Goal: Task Accomplishment & Management: Use online tool/utility

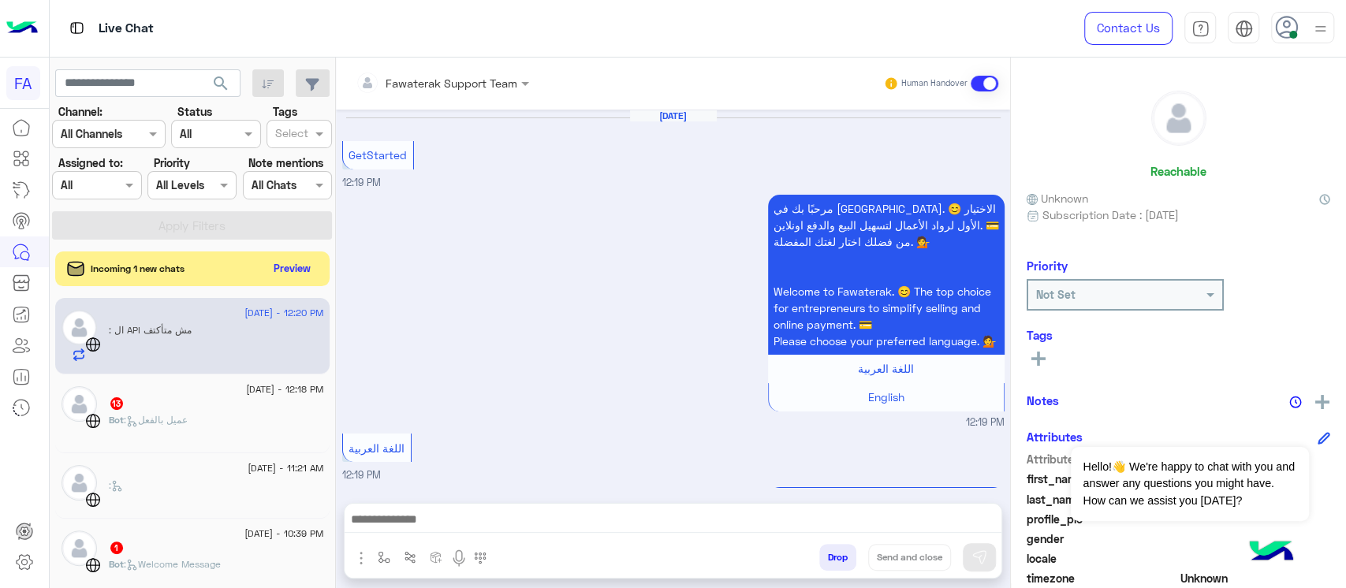
scroll to position [796, 0]
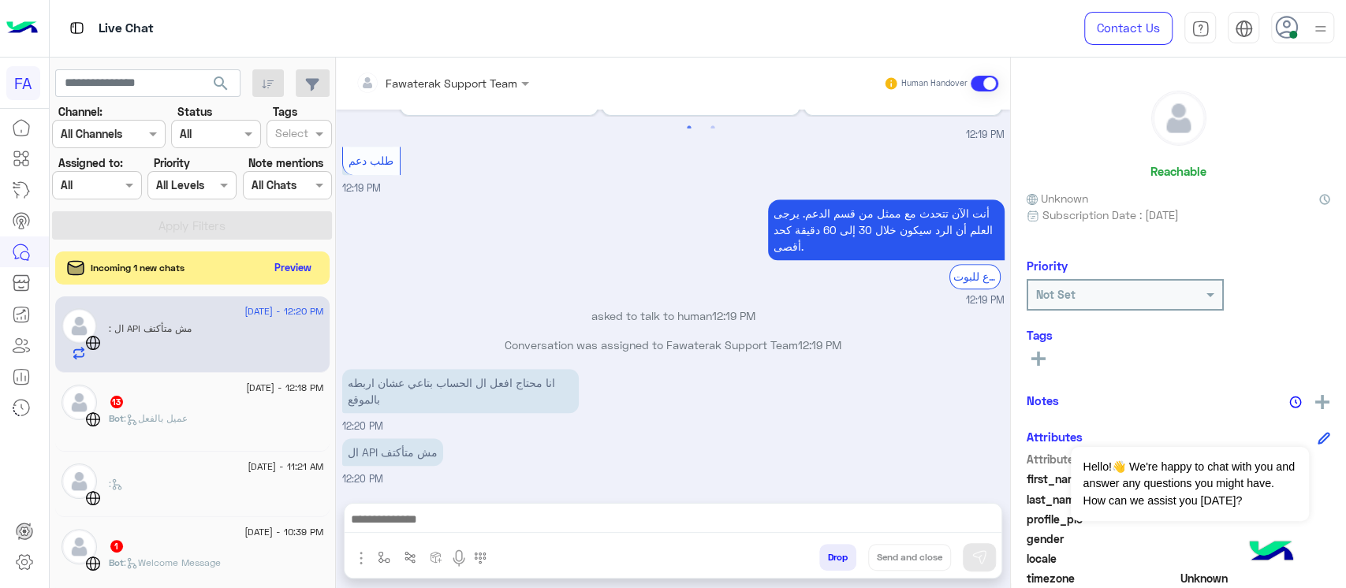
click at [291, 272] on button "Preview" at bounding box center [293, 267] width 49 height 21
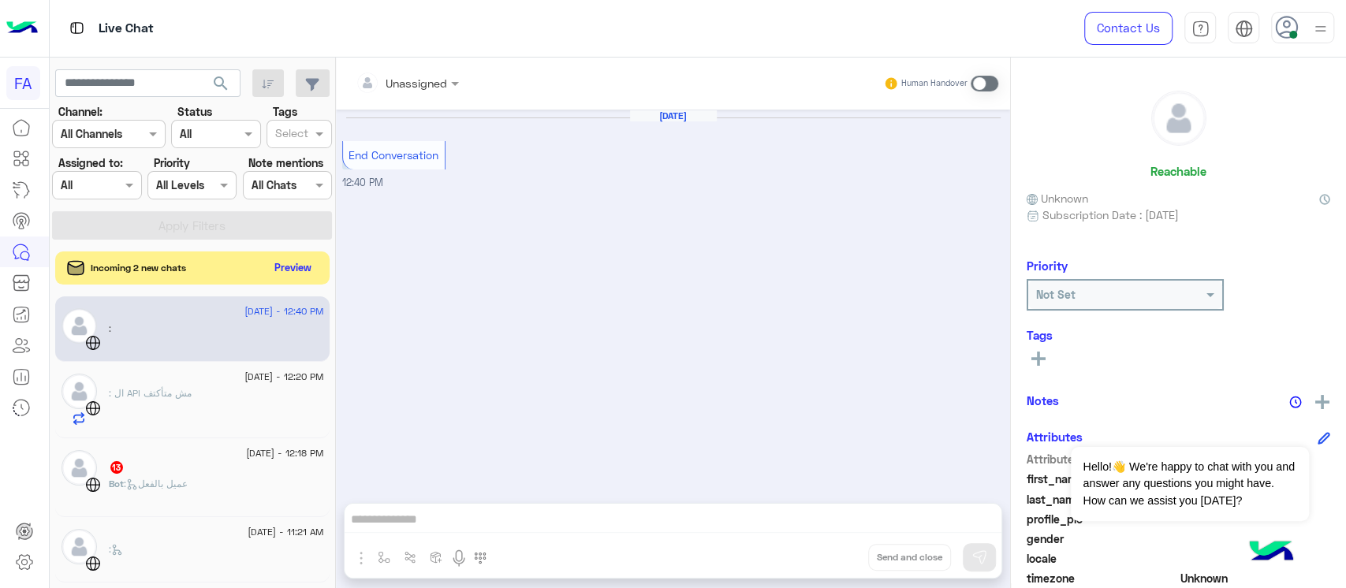
click at [294, 264] on button "Preview" at bounding box center [293, 267] width 49 height 21
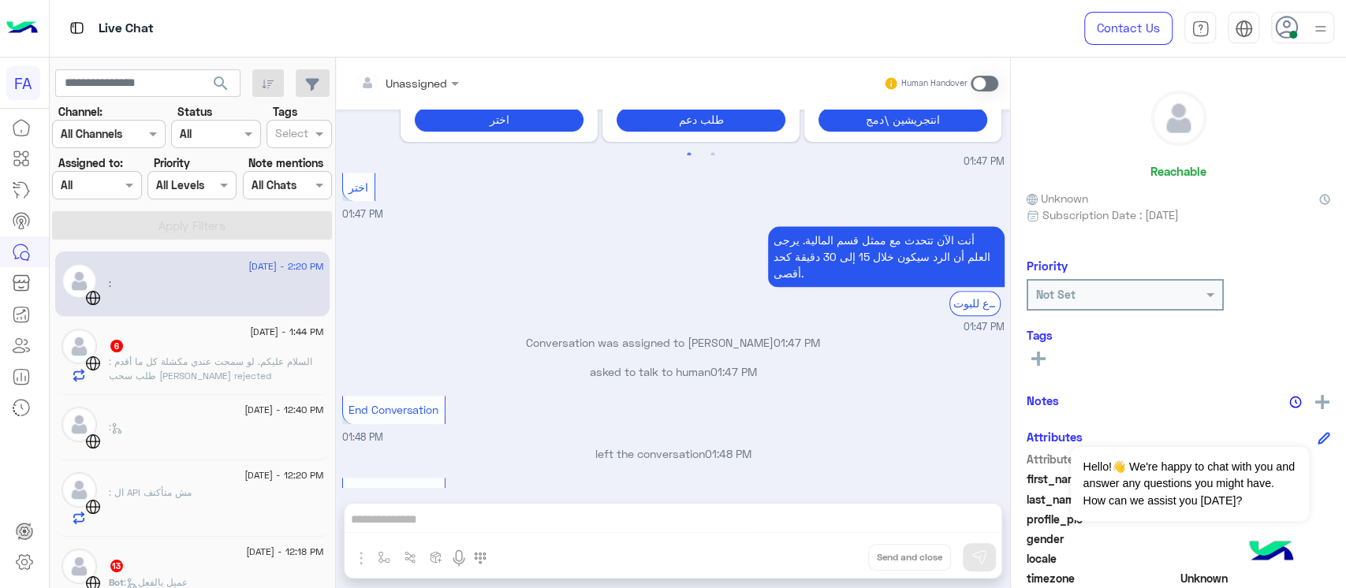
scroll to position [1033, 0]
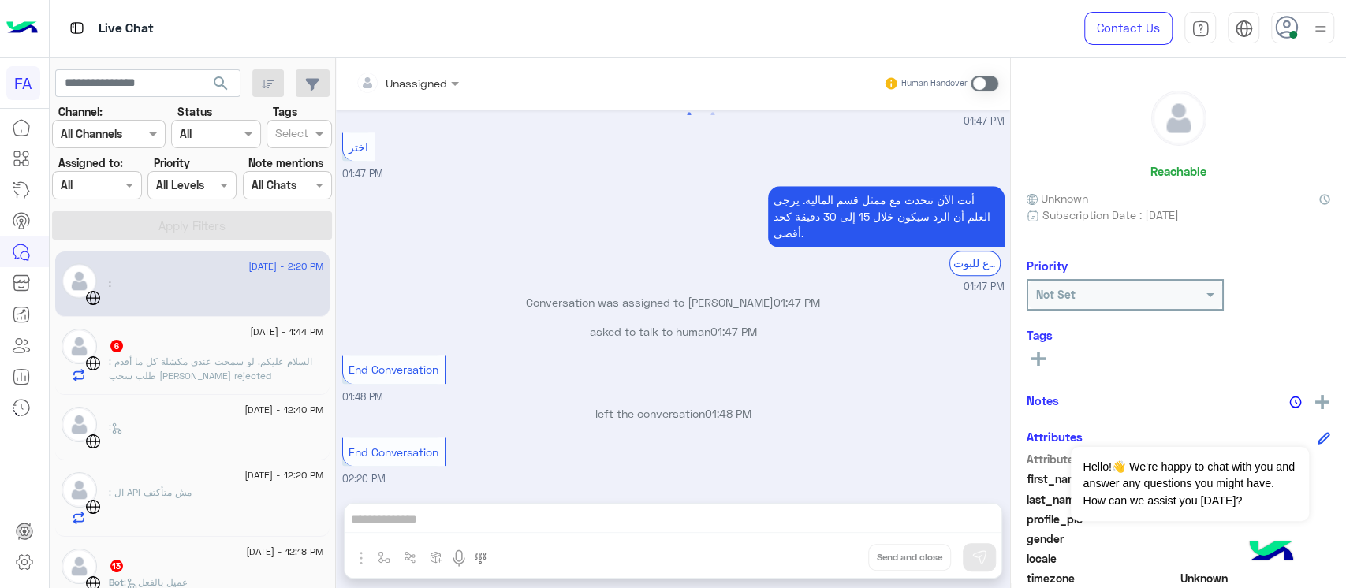
click at [202, 181] on div at bounding box center [192, 185] width 88 height 18
click at [213, 129] on input "text" at bounding box center [198, 134] width 36 height 17
